Goal: Information Seeking & Learning: Learn about a topic

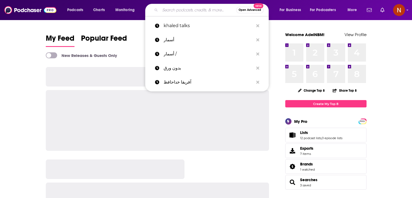
click at [173, 6] on input "Search podcasts, credits, & more..." at bounding box center [198, 10] width 76 height 9
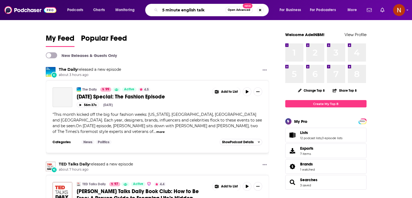
type input "5 minute english talk"
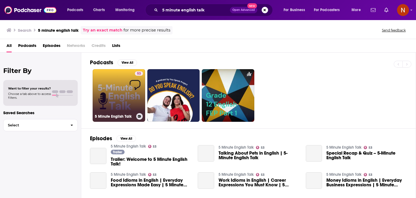
click at [116, 85] on link "53 5 Minute English Talk" at bounding box center [119, 95] width 53 height 53
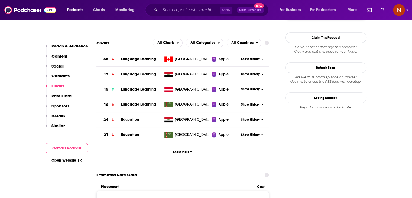
scroll to position [483, 0]
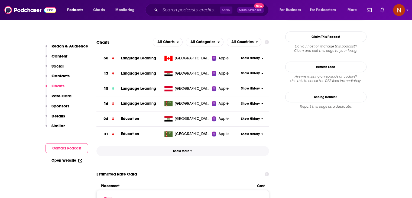
click at [185, 151] on span "Show More" at bounding box center [182, 151] width 19 height 4
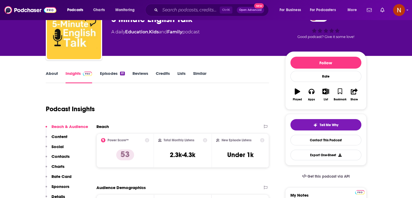
scroll to position [0, 0]
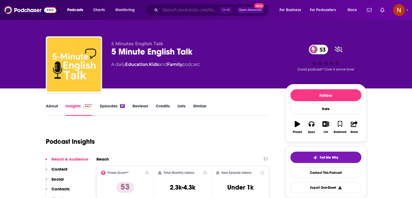
click at [208, 11] on input "Search podcasts, credits, & more..." at bounding box center [190, 10] width 60 height 9
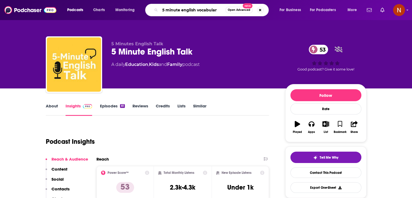
type input "5 minute english vocabulary"
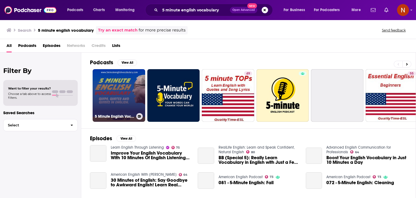
click at [112, 86] on link "5 Minute English Vocabulary" at bounding box center [119, 95] width 53 height 53
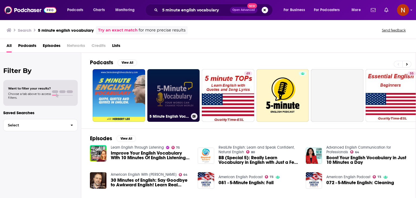
click at [167, 97] on link "5 Minute English Vocabulary Show" at bounding box center [173, 95] width 53 height 53
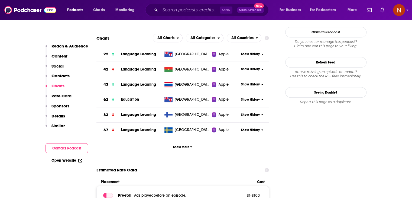
scroll to position [500, 0]
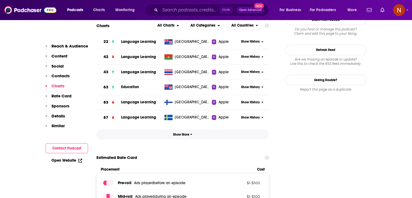
click at [185, 136] on span "Show More" at bounding box center [182, 134] width 19 height 4
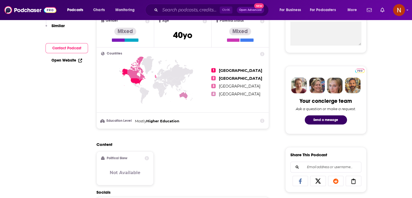
scroll to position [0, 0]
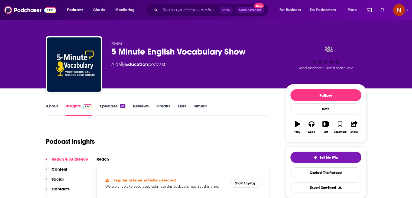
click at [202, 15] on div "Ctrl K Open Advanced New" at bounding box center [206, 10] width 123 height 12
click at [202, 8] on input "Search podcasts, credits, & more..." at bounding box center [190, 10] width 60 height 9
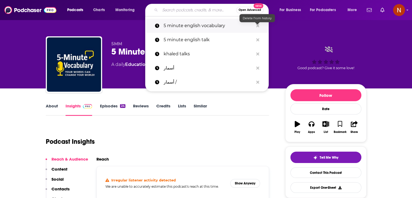
click at [257, 25] on icon "Search podcasts, credits, & more..." at bounding box center [257, 25] width 3 height 3
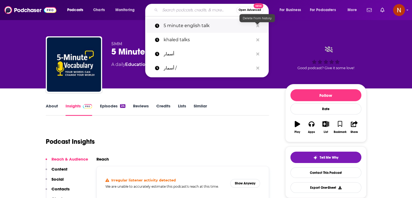
click at [256, 26] on icon "Search podcasts, credits, & more..." at bounding box center [257, 26] width 3 height 4
